Goal: Communication & Community: Participate in discussion

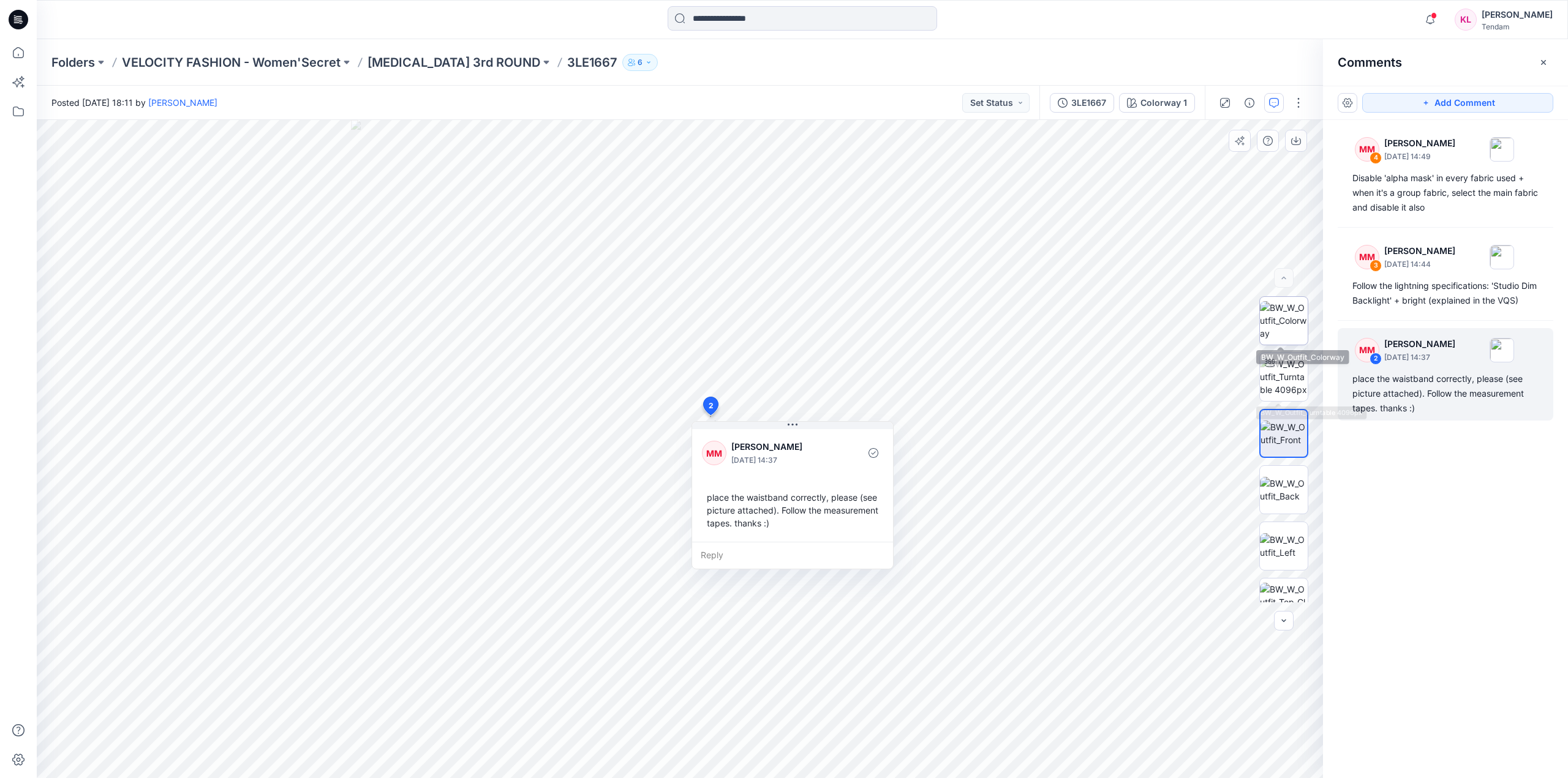
click at [1292, 329] on img at bounding box center [1284, 320] width 48 height 38
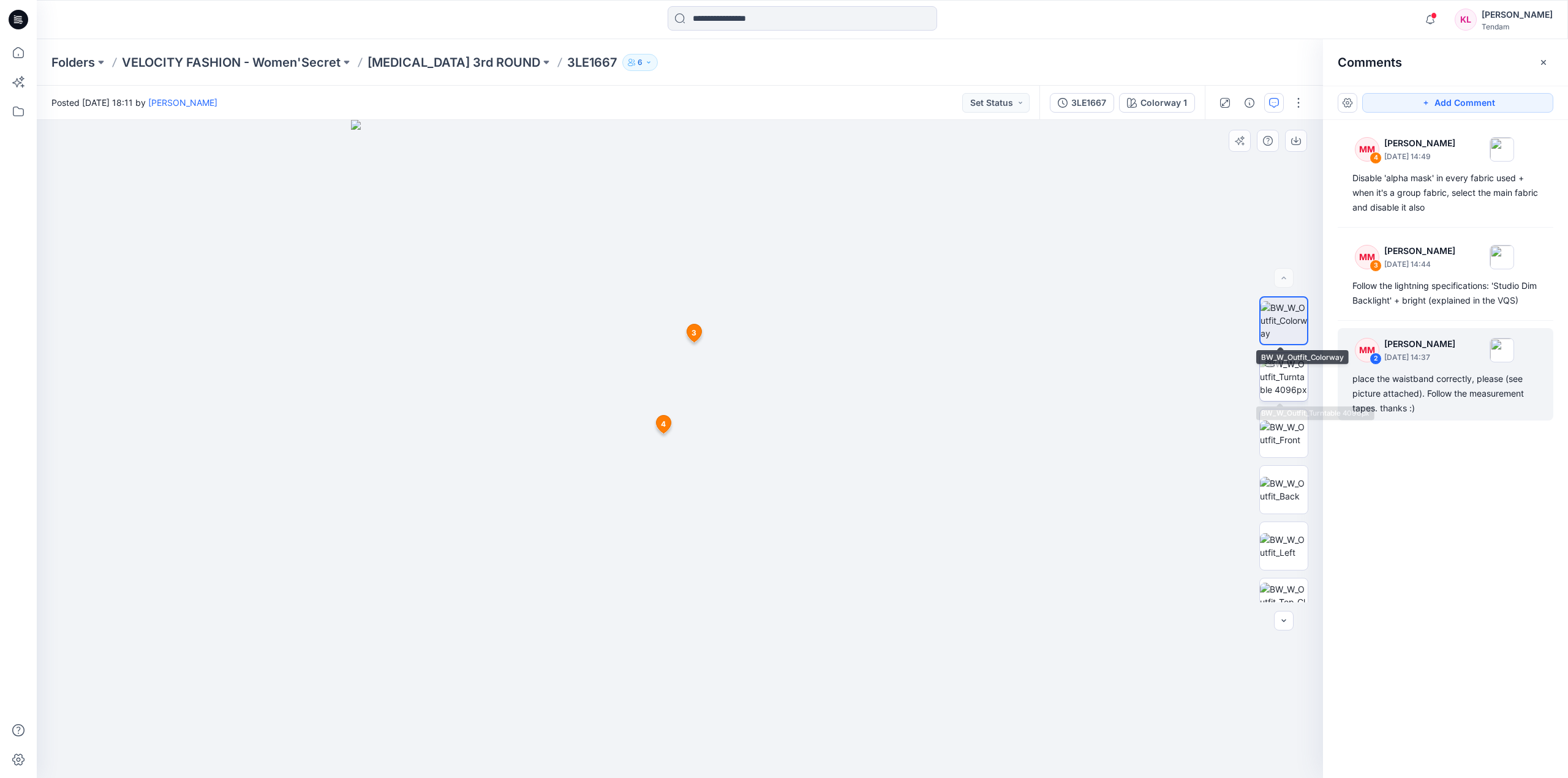
click at [1276, 376] on img at bounding box center [1284, 377] width 48 height 38
click at [1290, 322] on img at bounding box center [1284, 320] width 48 height 38
click at [664, 423] on span "4" at bounding box center [664, 424] width 5 height 11
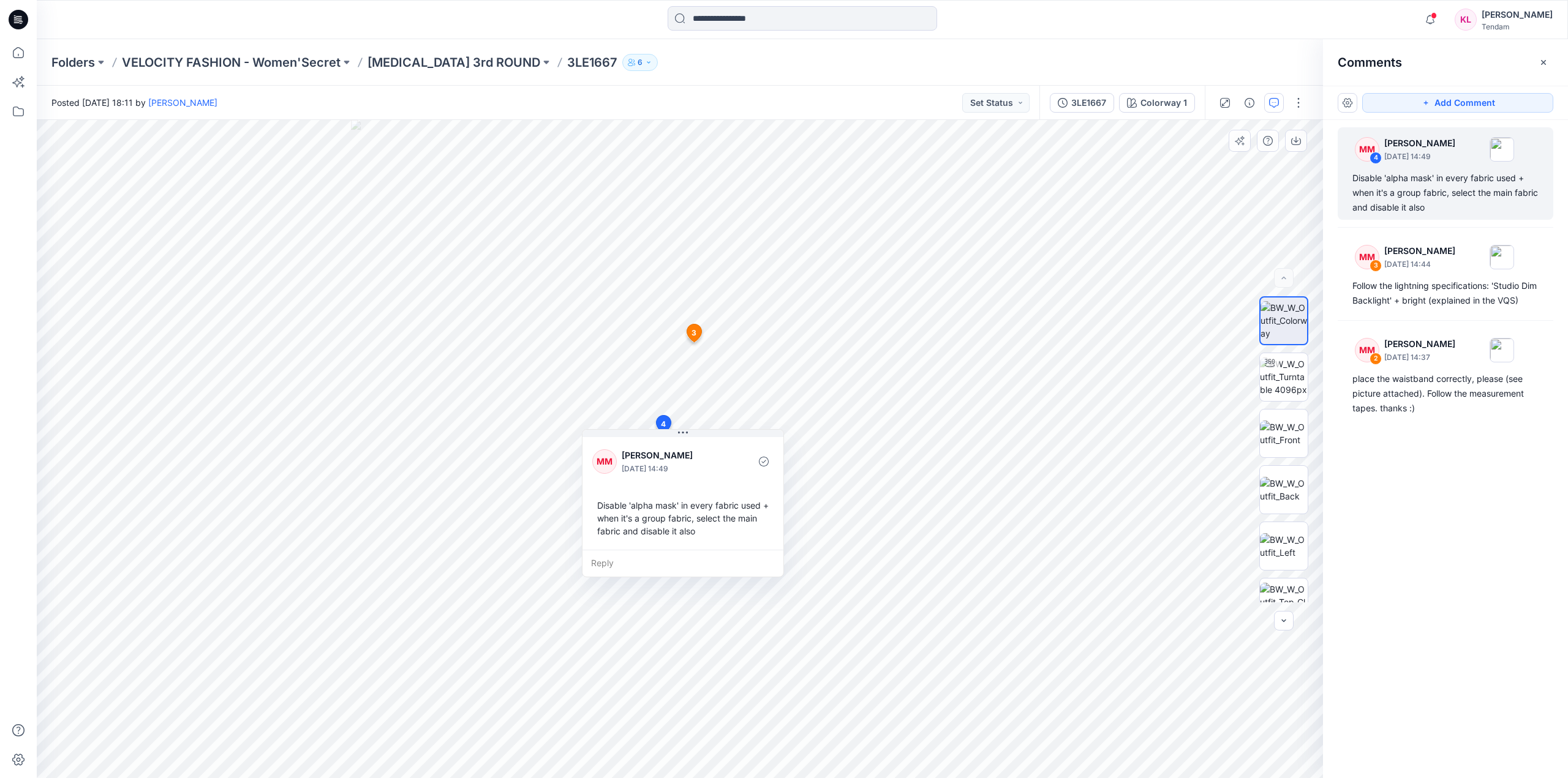
drag, startPoint x: 759, startPoint y: 543, endPoint x: 732, endPoint y: 544, distance: 27.0
click at [732, 543] on div "Disable 'alpha mask' in every fabric used + when it's a group fabric, select th…" at bounding box center [683, 518] width 182 height 48
click at [730, 544] on div "Disable 'alpha mask' in every fabric used + when it's a group fabric, select th…" at bounding box center [719, 529] width 182 height 48
click at [607, 509] on div "5 3 MM [PERSON_NAME] [DATE] 14:44 Follow the lightning specifications: 'Studio …" at bounding box center [680, 449] width 1286 height 658
click at [633, 513] on div "Disable 'alpha mask' in every fabric used + when it's a group fabric, select th…" at bounding box center [719, 529] width 182 height 48
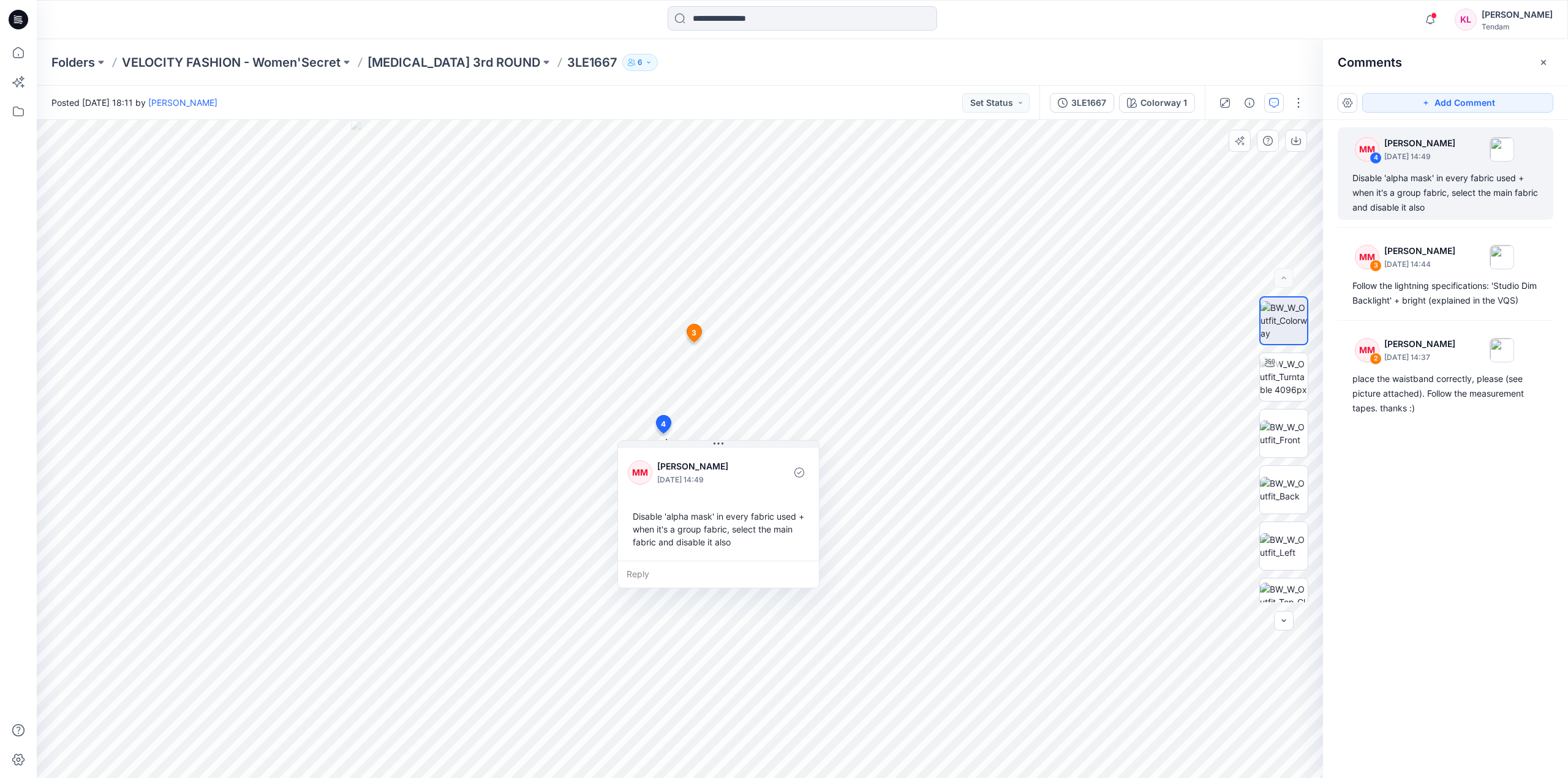
click at [636, 516] on div "Disable 'alpha mask' in every fabric used + when it's a group fabric, select th…" at bounding box center [719, 529] width 182 height 48
drag, startPoint x: 636, startPoint y: 516, endPoint x: 750, endPoint y: 558, distance: 121.5
click at [750, 558] on div "MM [PERSON_NAME] [DATE] 14:49 Disable 'alpha mask' in every fabric used + when …" at bounding box center [718, 503] width 201 height 115
click at [731, 543] on div "Disable 'alpha mask' in every fabric used + when it's a group fabric, select th…" at bounding box center [719, 529] width 182 height 48
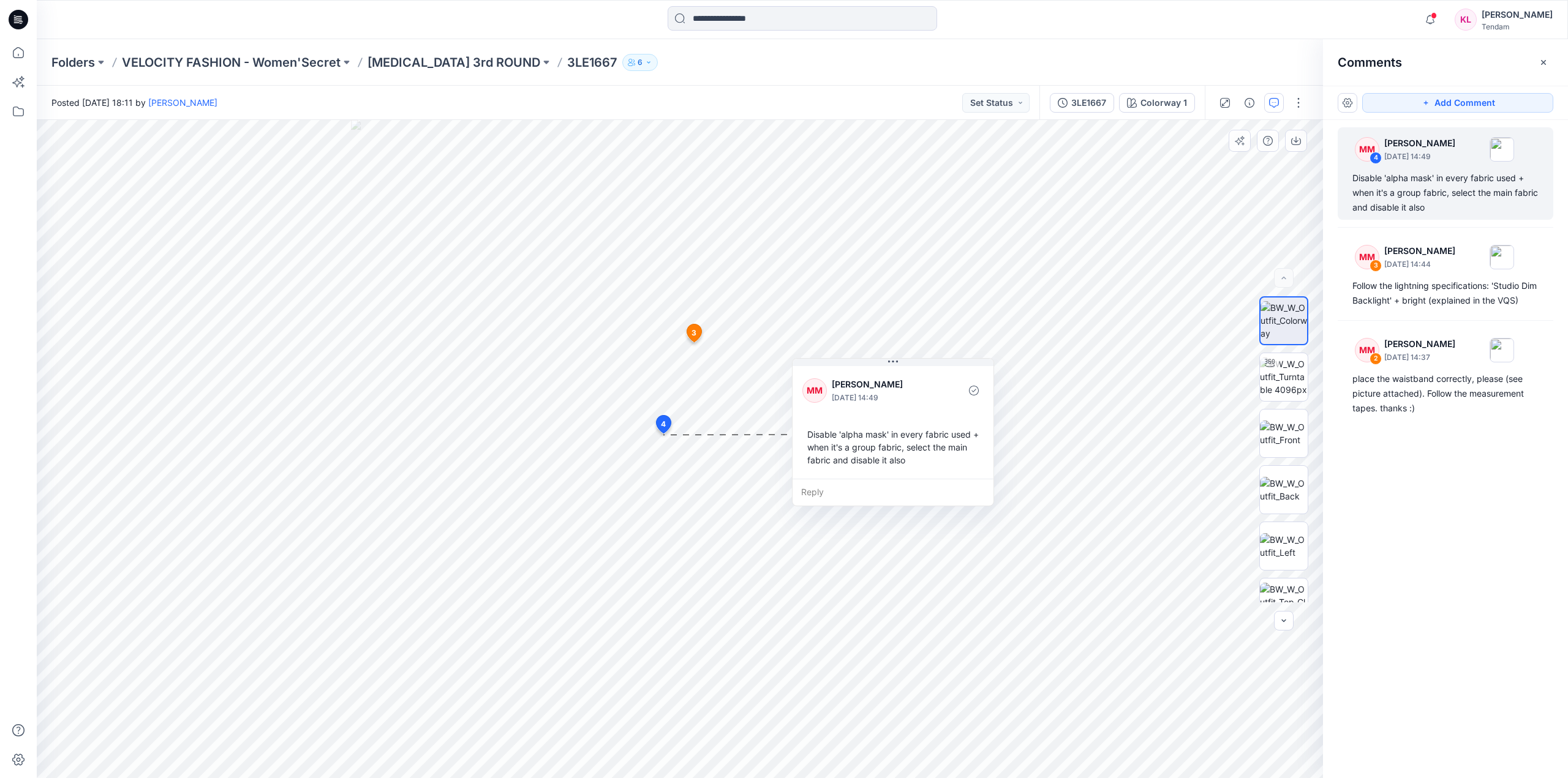
drag, startPoint x: 731, startPoint y: 543, endPoint x: 906, endPoint y: 461, distance: 193.3
click at [906, 461] on div "Disable 'alpha mask' in every fabric used + when it's a group fabric, select th…" at bounding box center [893, 447] width 182 height 48
click at [905, 462] on div "Disable 'alpha mask' in every fabric used + when it's a group fabric, select th…" at bounding box center [893, 447] width 182 height 48
click at [904, 462] on div "Disable 'alpha mask' in every fabric used + when it's a group fabric, select th…" at bounding box center [893, 447] width 182 height 48
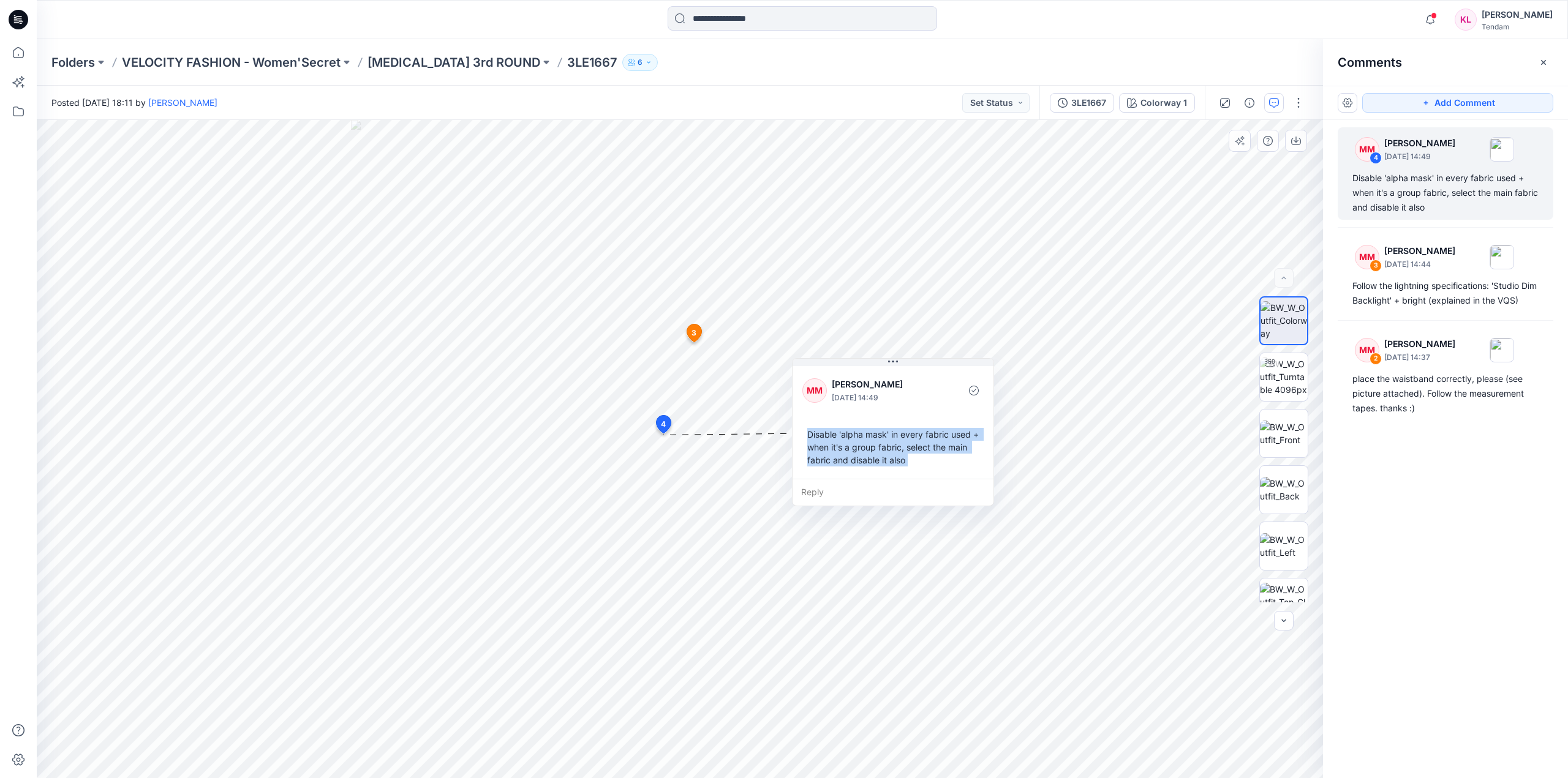
click at [789, 422] on div "5 3 MM [PERSON_NAME] [DATE] 14:44 Follow the lightning specifications: 'Studio …" at bounding box center [680, 449] width 1286 height 658
click at [807, 432] on div "Disable 'alpha mask' in every fabric used + when it's a group fabric, select th…" at bounding box center [893, 447] width 182 height 48
click at [809, 434] on div "Disable 'alpha mask' in every fabric used + when it's a group fabric, select th…" at bounding box center [893, 447] width 182 height 48
click at [809, 436] on div "Disable 'alpha mask' in every fabric used + when it's a group fabric, select th…" at bounding box center [893, 447] width 182 height 48
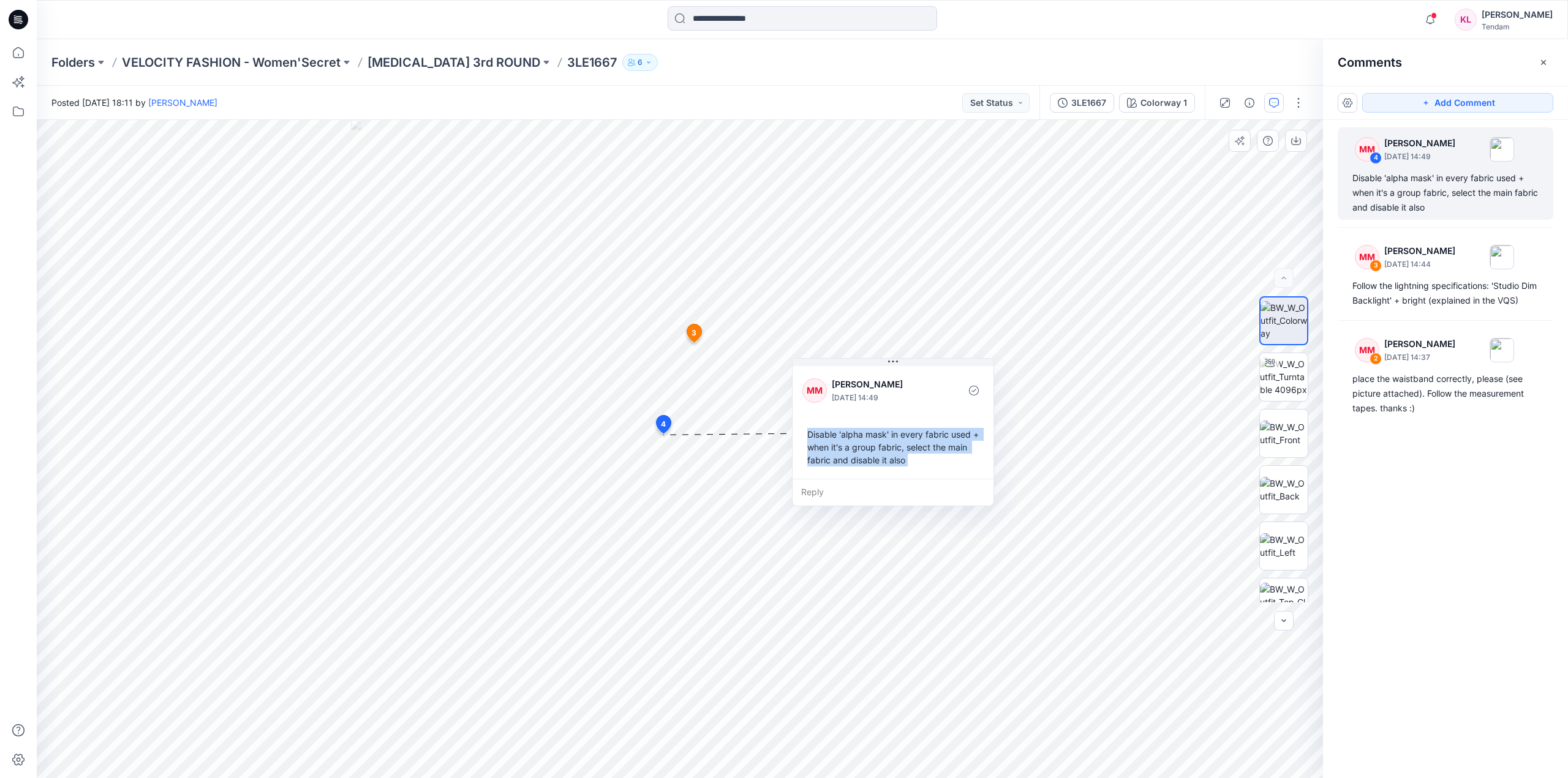
drag, startPoint x: 809, startPoint y: 436, endPoint x: 963, endPoint y: 476, distance: 159.1
click at [963, 476] on div "MM [PERSON_NAME] [DATE] 14:49 Disable 'alpha mask' in every fabric used + when …" at bounding box center [893, 422] width 201 height 115
copy div "Disable 'alpha mask' in every fabric used + when it's a group fabric, select th…"
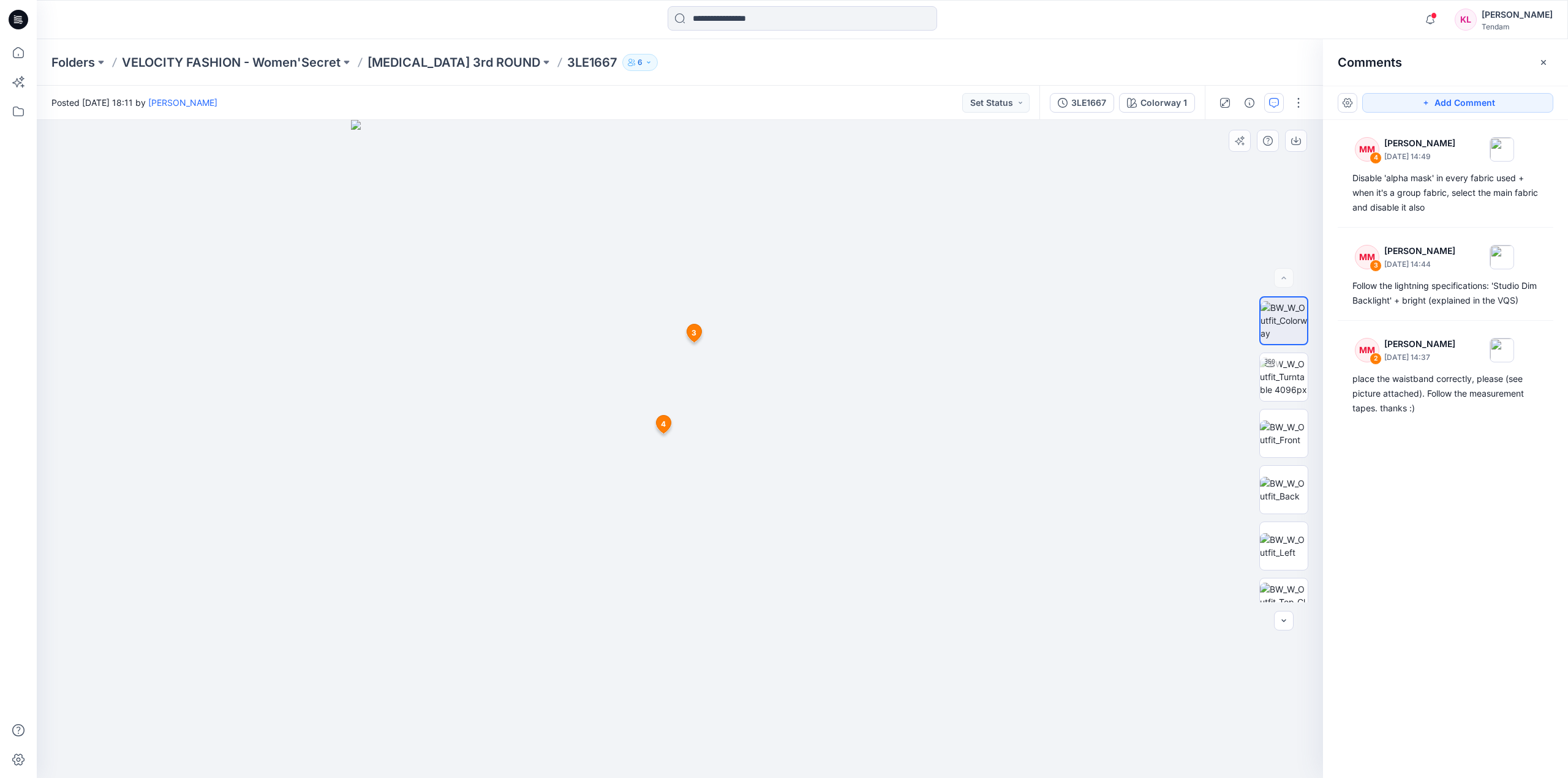
click at [695, 327] on icon at bounding box center [693, 333] width 14 height 18
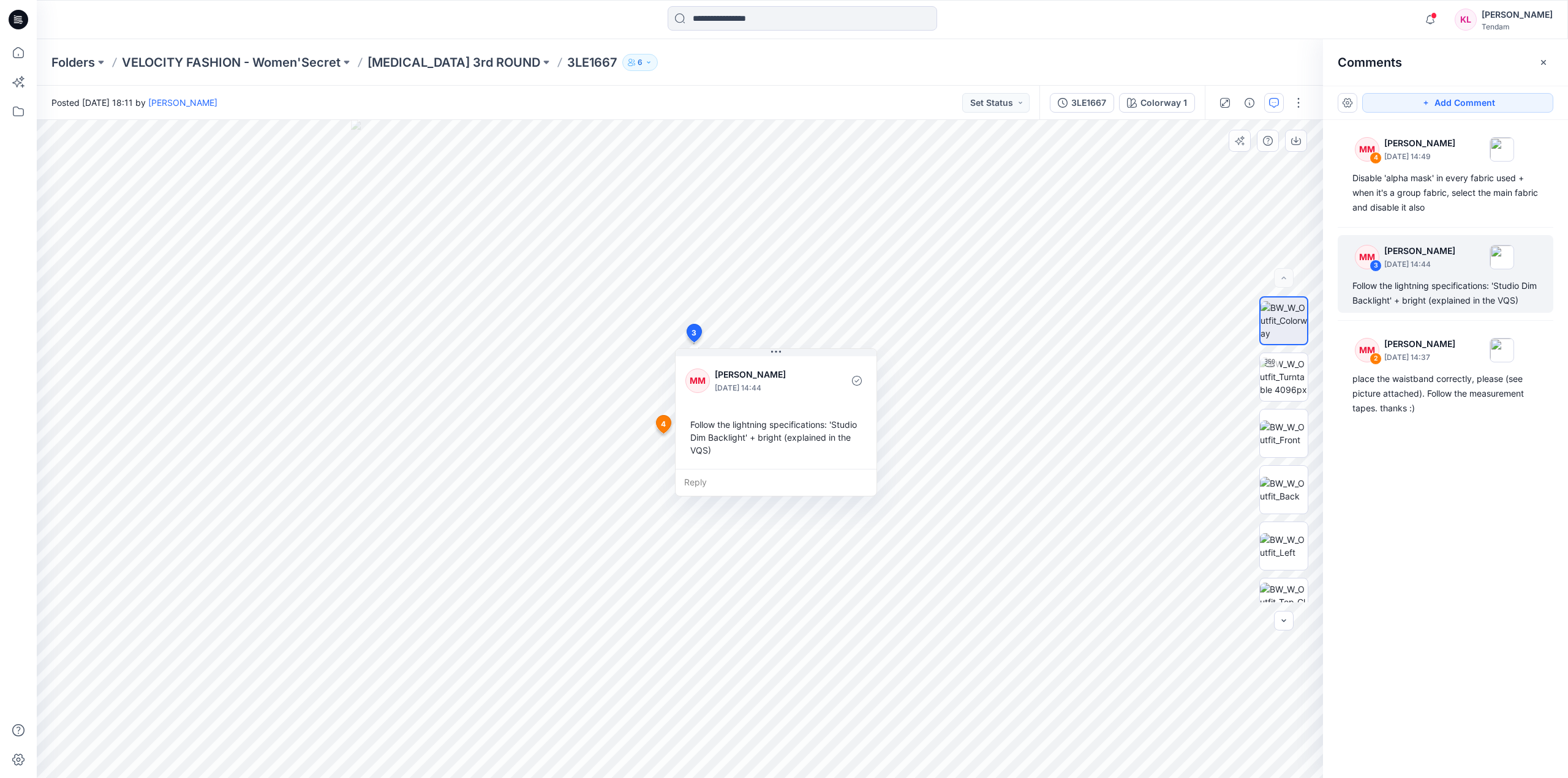
click at [659, 423] on icon at bounding box center [663, 424] width 14 height 18
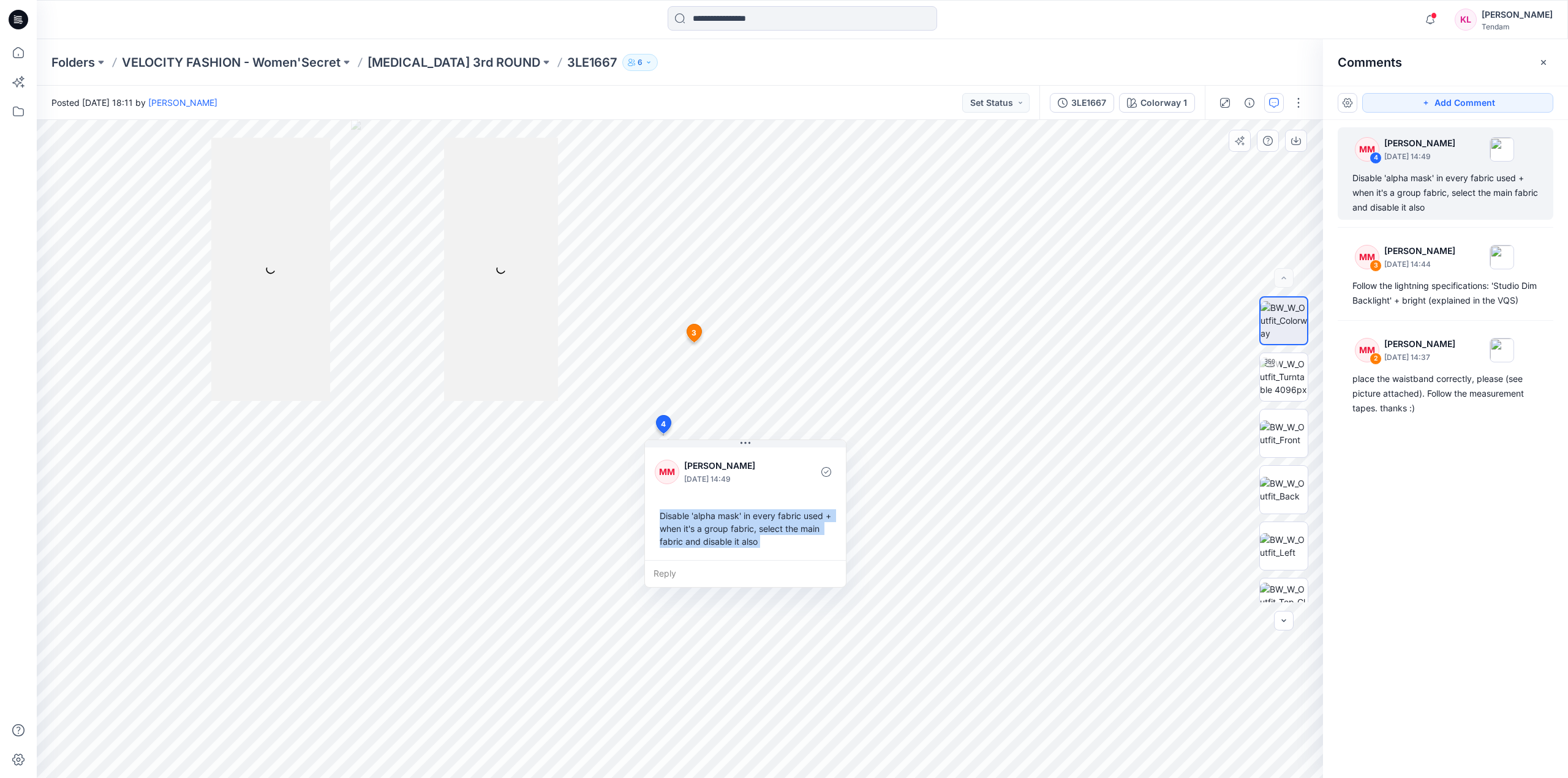
click at [748, 496] on div "MM [PERSON_NAME] [DATE] 14:49 Disable 'alpha mask' in every fabric used + when …" at bounding box center [745, 503] width 201 height 115
click at [740, 516] on div "Disable 'alpha mask' in every fabric used + when it's a group fabric, select th…" at bounding box center [746, 529] width 182 height 48
